Goal: Information Seeking & Learning: Learn about a topic

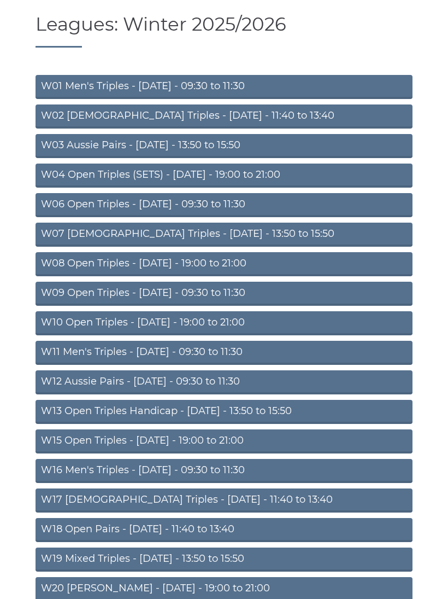
scroll to position [122, 0]
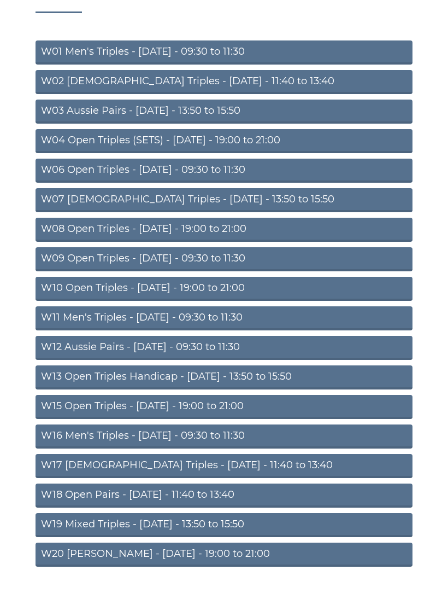
click at [147, 469] on link "W17 Ladies Triples - Friday - 11:40 to 13:40" at bounding box center [224, 466] width 377 height 24
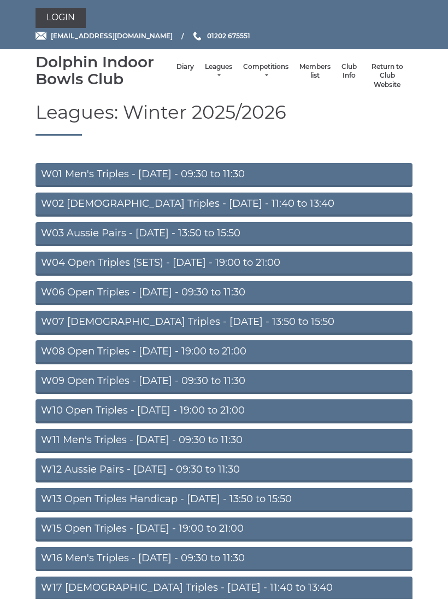
scroll to position [143, 0]
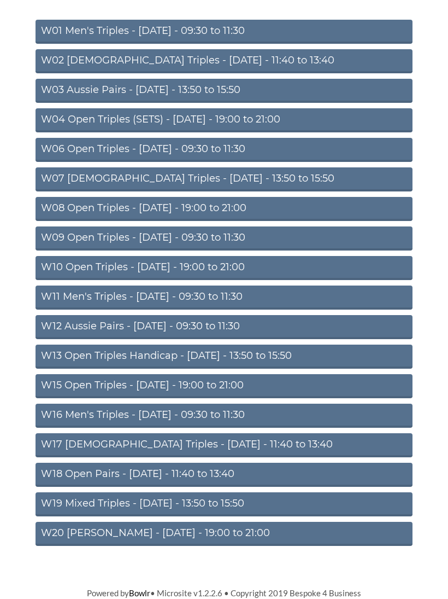
click at [214, 508] on link "W19 Mixed Triples - [DATE] - 13:50 to 15:50" at bounding box center [224, 505] width 377 height 24
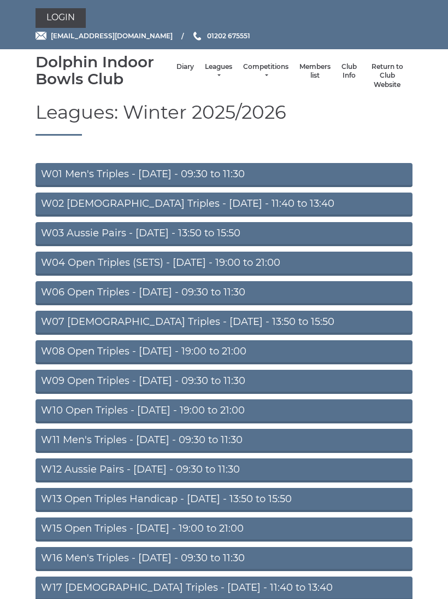
scroll to position [143, 0]
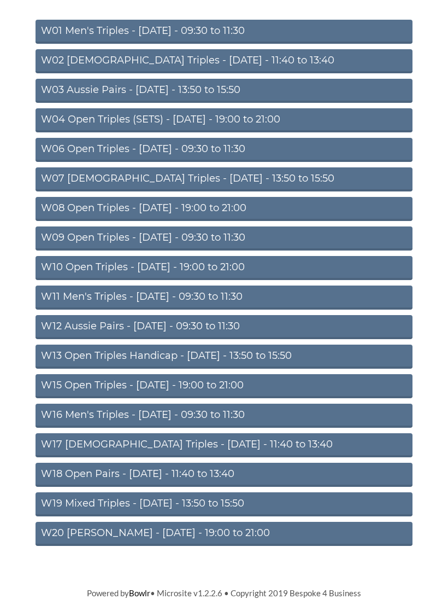
click at [139, 477] on link "W18 Open Pairs - Friday - 11:40 to 13:40" at bounding box center [224, 475] width 377 height 24
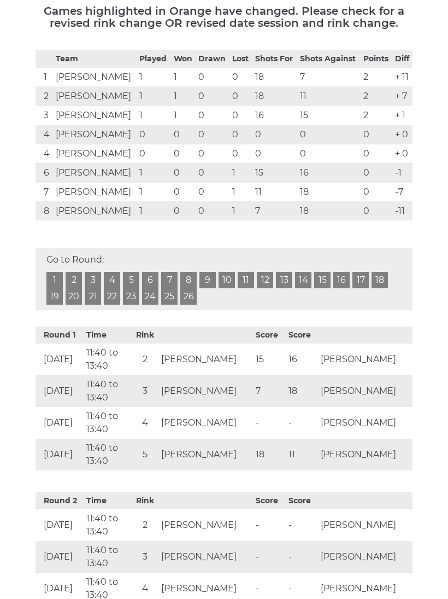
scroll to position [208, 0]
